Goal: Task Accomplishment & Management: Manage account settings

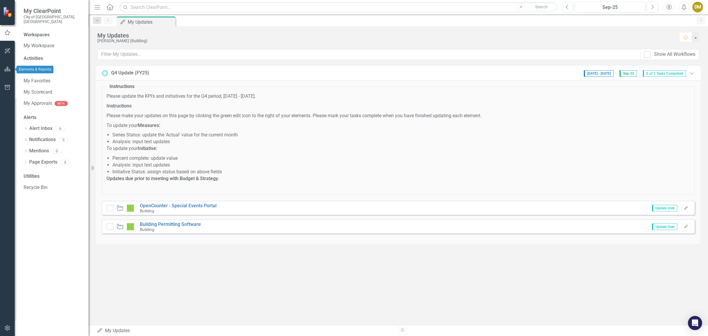
click at [8, 66] on button "button" at bounding box center [7, 69] width 13 height 12
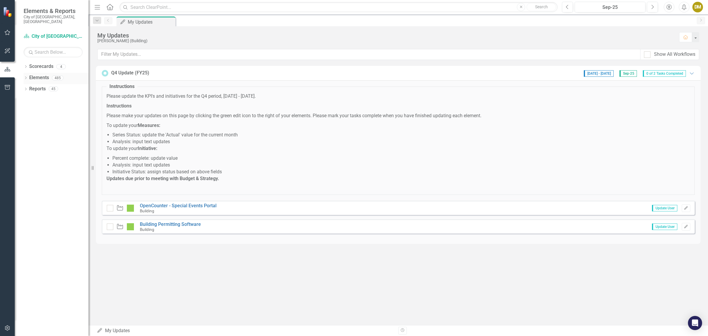
click at [24, 77] on icon "Dropdown" at bounding box center [26, 78] width 4 height 3
click at [24, 66] on icon "Dropdown" at bounding box center [26, 67] width 4 height 3
click at [29, 76] on icon "Dropdown" at bounding box center [29, 78] width 4 height 4
click at [42, 86] on link "Building" at bounding box center [63, 89] width 50 height 7
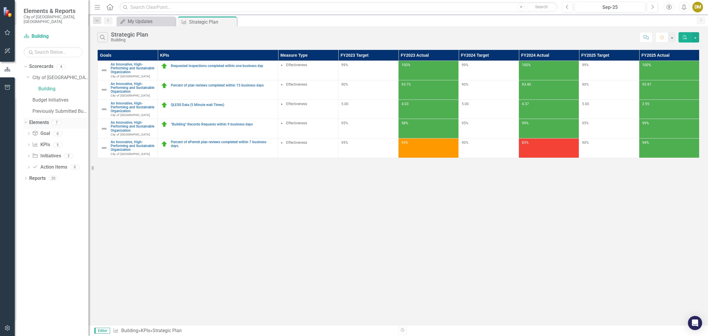
click at [27, 120] on div "Dropdown" at bounding box center [24, 122] width 5 height 4
click at [125, 107] on link "An Innovative, High-Performing and Sustainable Organization" at bounding box center [133, 108] width 44 height 12
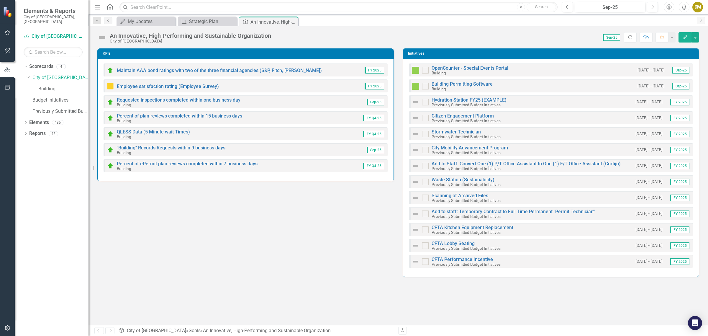
click at [322, 241] on div "KPIs Maintain AAA bond ratings with two of the three financial agencies (S&P, F…" at bounding box center [398, 159] width 611 height 236
click at [145, 131] on link "QLESS Data (5 Minute wait Times)" at bounding box center [153, 132] width 73 height 6
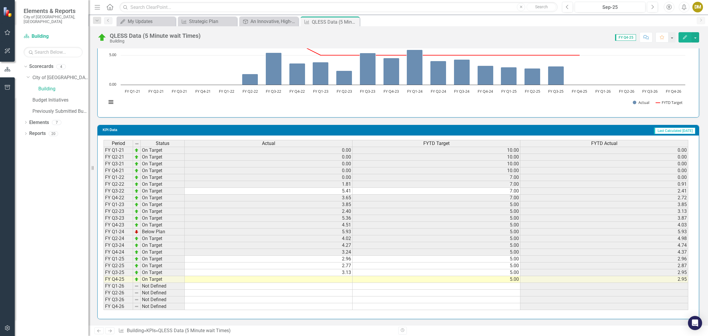
click at [339, 276] on td at bounding box center [269, 279] width 168 height 7
click at [344, 276] on td at bounding box center [269, 279] width 168 height 7
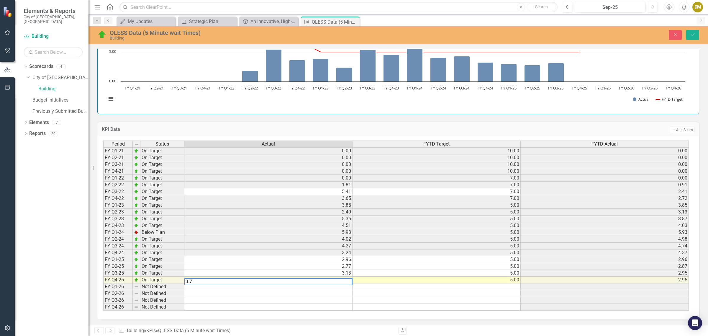
type textarea "3.72"
click at [690, 30] on button "Save" at bounding box center [692, 35] width 13 height 10
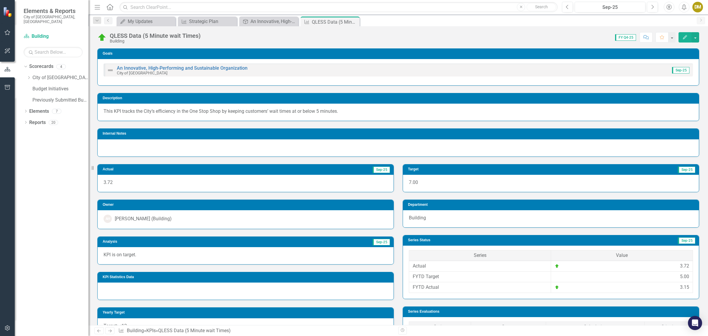
click at [698, 6] on div "DM" at bounding box center [698, 7] width 11 height 11
click at [679, 74] on link "Logout Log Out" at bounding box center [679, 74] width 47 height 11
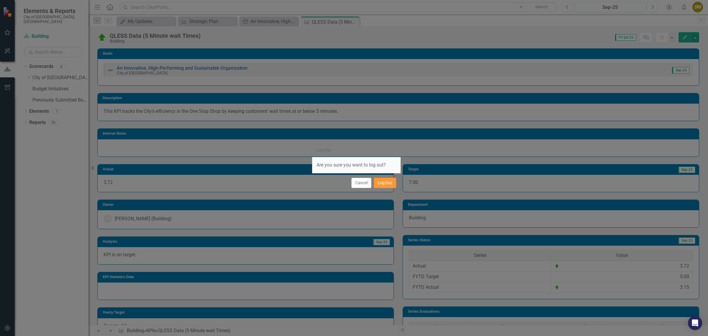
click at [379, 184] on button "Log Out" at bounding box center [385, 183] width 22 height 10
